Goal: Transaction & Acquisition: Purchase product/service

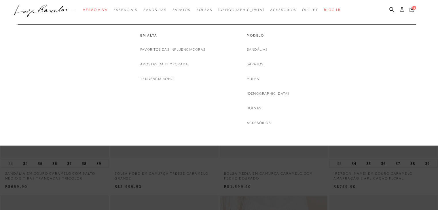
scroll to position [58, 0]
click at [265, 92] on link "[DEMOGRAPHIC_DATA]" at bounding box center [268, 94] width 43 height 6
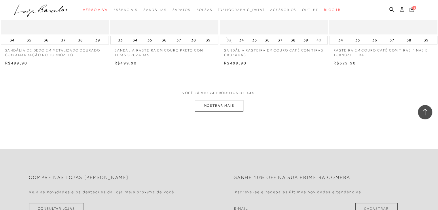
scroll to position [1122, 0]
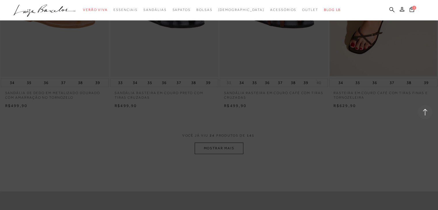
click at [392, 9] on icon at bounding box center [391, 9] width 5 height 5
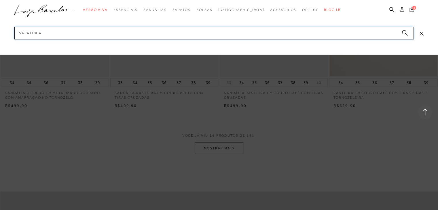
type input "sapatinhas"
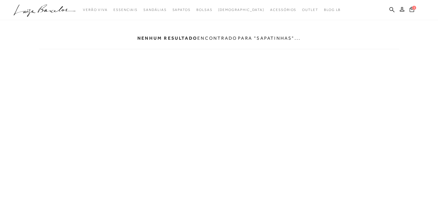
click at [356, 29] on div "Nenhum resultado encontrado para "sapatinhas"..." at bounding box center [219, 39] width 360 height 22
click at [309, 35] on div "Nenhum resultado encontrado para "sapatinhas"..." at bounding box center [219, 39] width 360 height 22
click at [386, 11] on ul ".a{fill-rule:evenodd;} Verão Viva Em alta Modelo Essenciais" at bounding box center [215, 10] width 402 height 11
click at [390, 8] on icon at bounding box center [391, 9] width 5 height 5
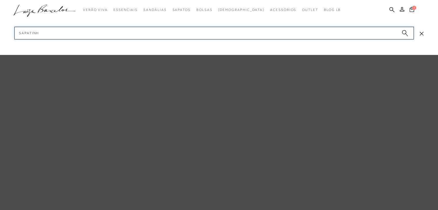
type input "sapatinha"
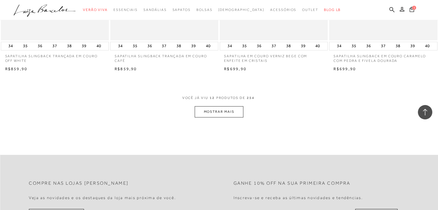
scroll to position [633, 0]
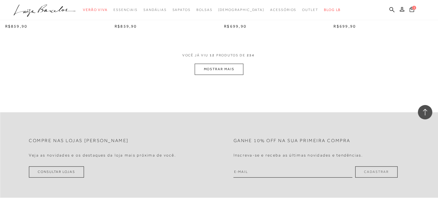
click at [215, 68] on button "MOSTRAR MAIS" at bounding box center [218, 69] width 48 height 11
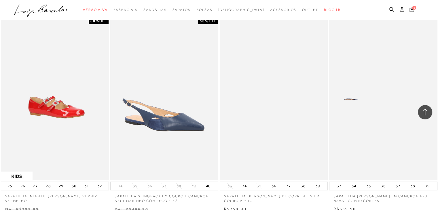
scroll to position [1208, 0]
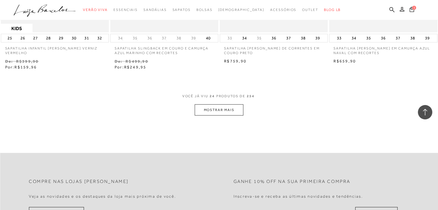
click at [235, 109] on button "MOSTRAR MAIS" at bounding box center [218, 109] width 48 height 11
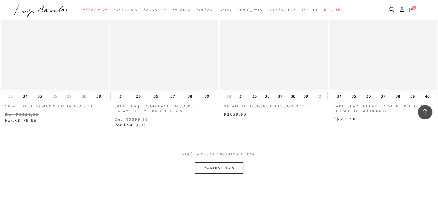
scroll to position [1870, 0]
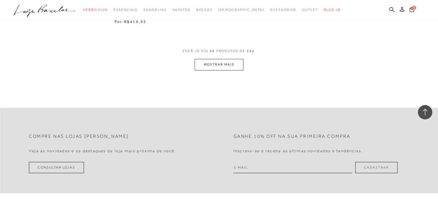
click at [236, 66] on button "MOSTRAR MAIS" at bounding box center [218, 64] width 48 height 11
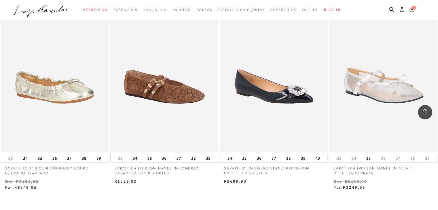
scroll to position [2417, 0]
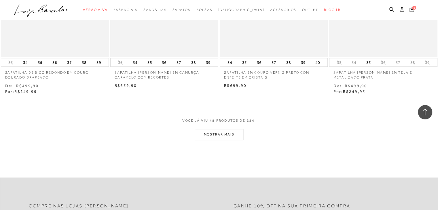
click at [230, 131] on button "MOSTRAR MAIS" at bounding box center [218, 134] width 48 height 11
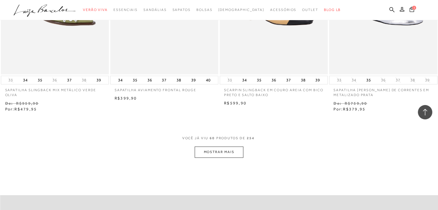
scroll to position [3021, 0]
click at [224, 150] on button "MOSTRAR MAIS" at bounding box center [218, 151] width 48 height 11
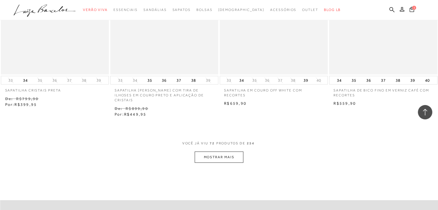
scroll to position [3711, 0]
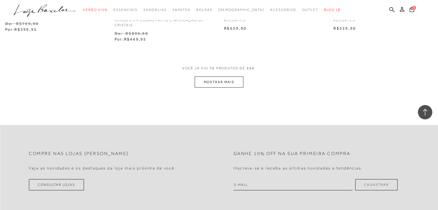
click at [224, 77] on button "MOSTRAR MAIS" at bounding box center [218, 82] width 48 height 11
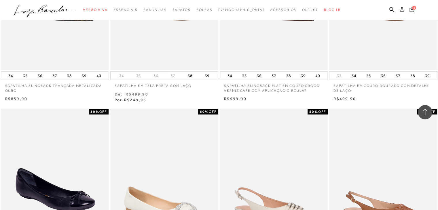
scroll to position [4136, 0]
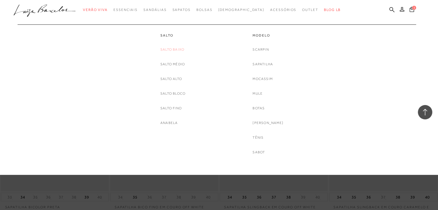
click at [178, 51] on link "Salto Baixo" at bounding box center [172, 50] width 24 height 6
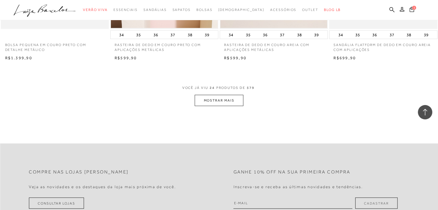
scroll to position [1208, 0]
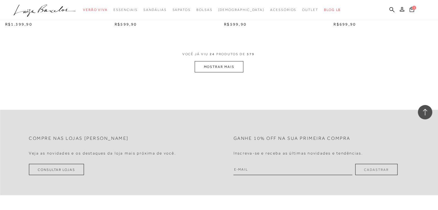
click at [233, 67] on button "MOSTRAR MAIS" at bounding box center [218, 66] width 48 height 11
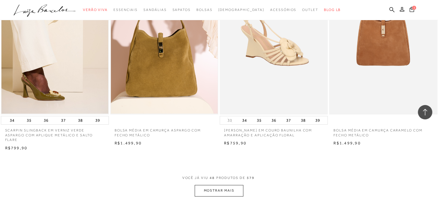
scroll to position [2330, 0]
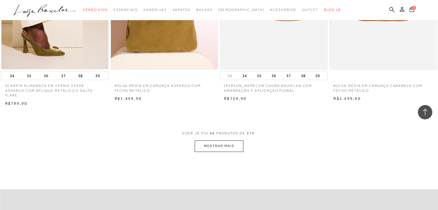
click at [216, 142] on button "MOSTRAR MAIS" at bounding box center [218, 145] width 48 height 11
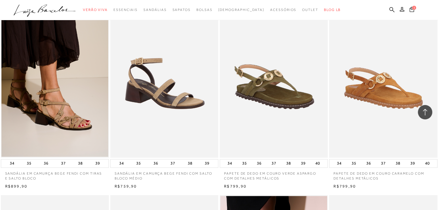
scroll to position [2647, 0]
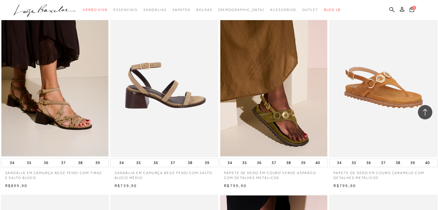
click at [185, 115] on img at bounding box center [164, 76] width 107 height 162
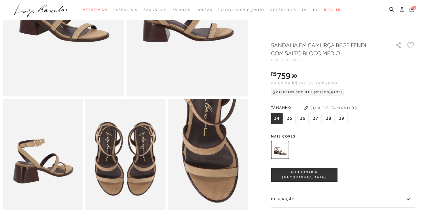
scroll to position [201, 0]
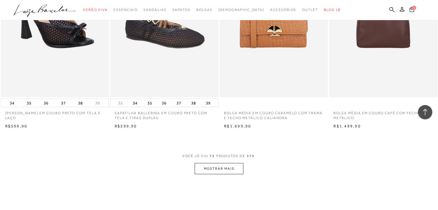
scroll to position [3542, 0]
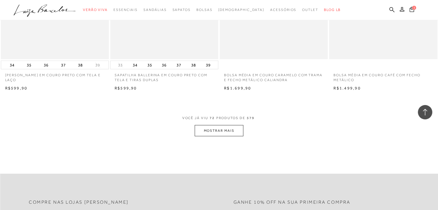
click at [229, 126] on button "MOSTRAR MAIS" at bounding box center [218, 130] width 48 height 11
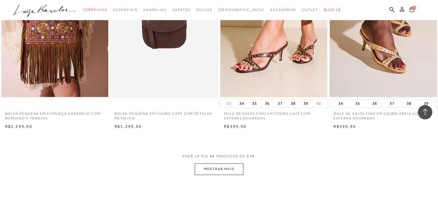
scroll to position [4722, 0]
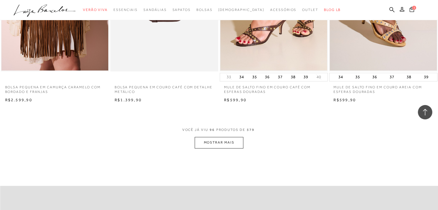
click at [233, 137] on button "MOSTRAR MAIS" at bounding box center [218, 142] width 48 height 11
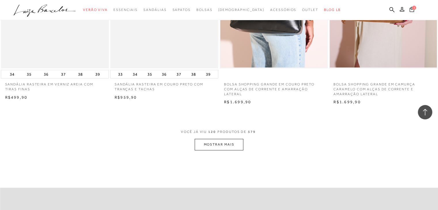
scroll to position [5988, 0]
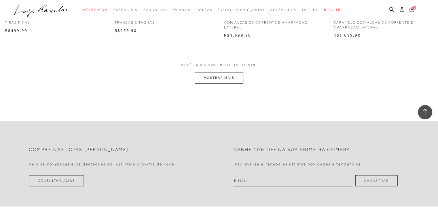
click at [224, 75] on button "MOSTRAR MAIS" at bounding box center [218, 77] width 48 height 11
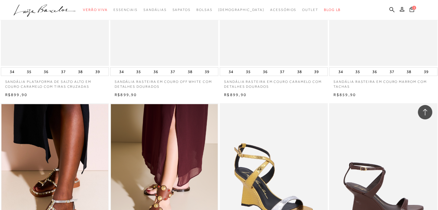
scroll to position [6362, 0]
